Goal: Information Seeking & Learning: Learn about a topic

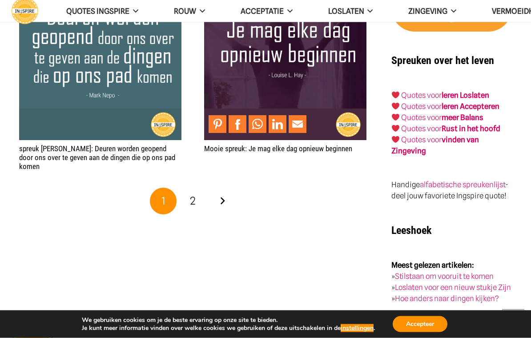
scroll to position [1613, 0]
click at [228, 194] on link "Volgende" at bounding box center [222, 201] width 27 height 27
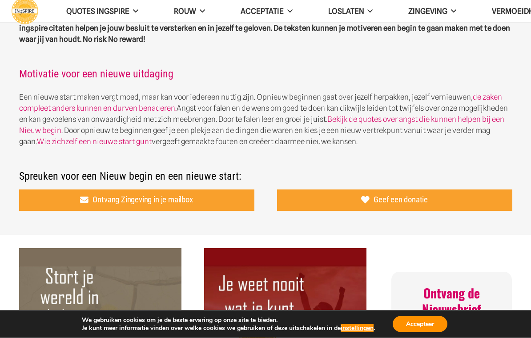
scroll to position [294, 0]
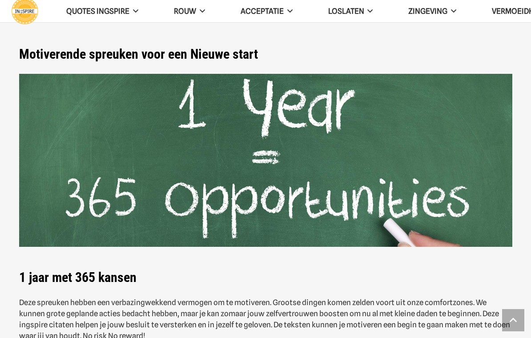
scroll to position [1613, 0]
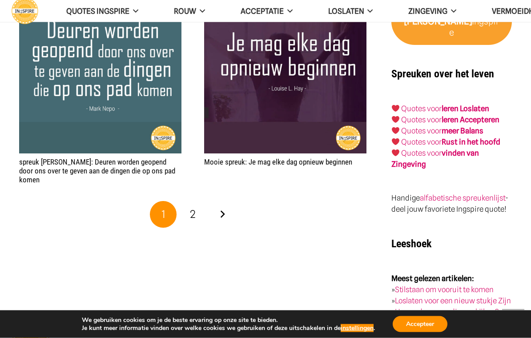
scroll to position [1593, 0]
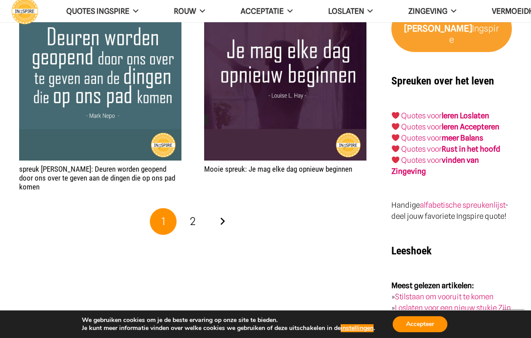
click at [191, 215] on span "2" at bounding box center [193, 221] width 6 height 13
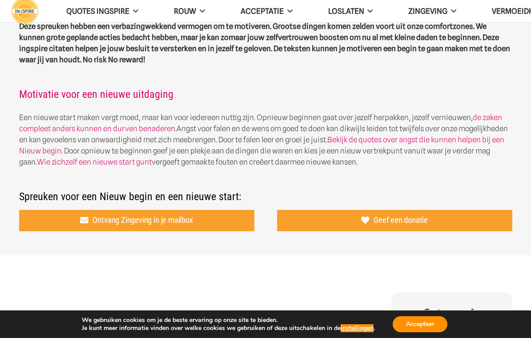
scroll to position [276, 0]
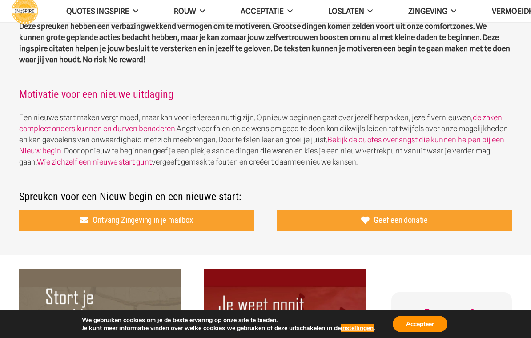
click at [400, 143] on link "Bekijk de quotes over angst die kunnen helpen bij een Nieuw begin" at bounding box center [262, 146] width 486 height 20
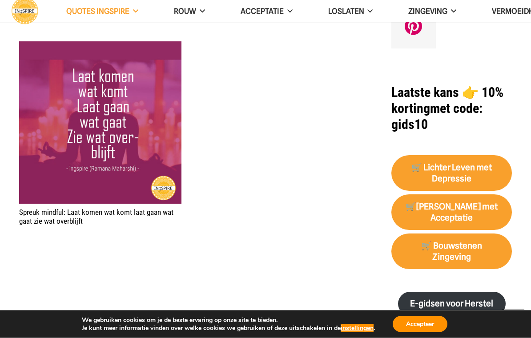
scroll to position [1121, 0]
